Goal: Information Seeking & Learning: Learn about a topic

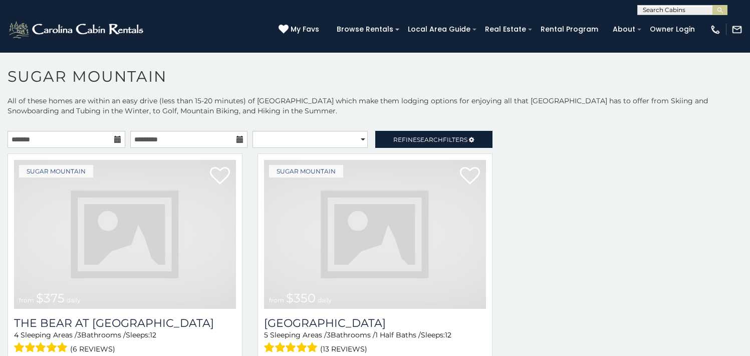
scroll to position [4, 0]
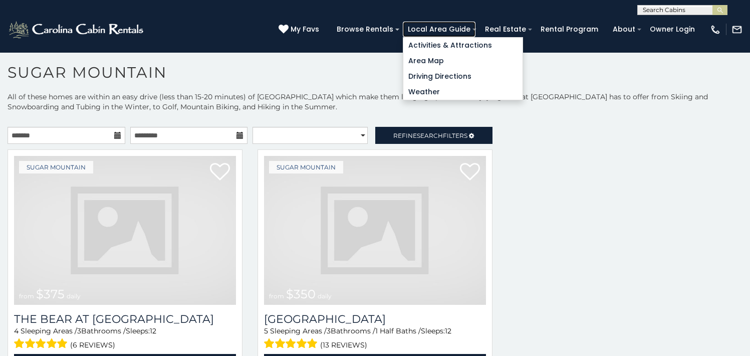
click at [466, 32] on link "Local Area Guide" at bounding box center [439, 30] width 73 height 16
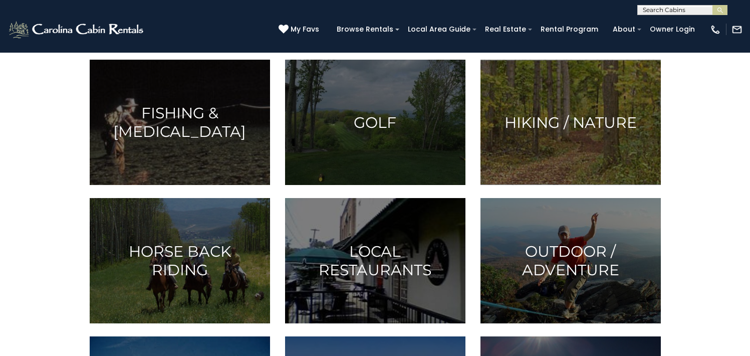
scroll to position [170, 0]
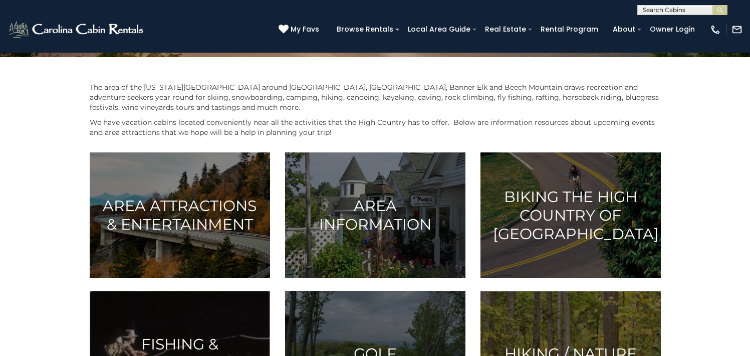
click at [191, 291] on img at bounding box center [180, 353] width 180 height 125
